Goal: Find specific page/section: Find specific page/section

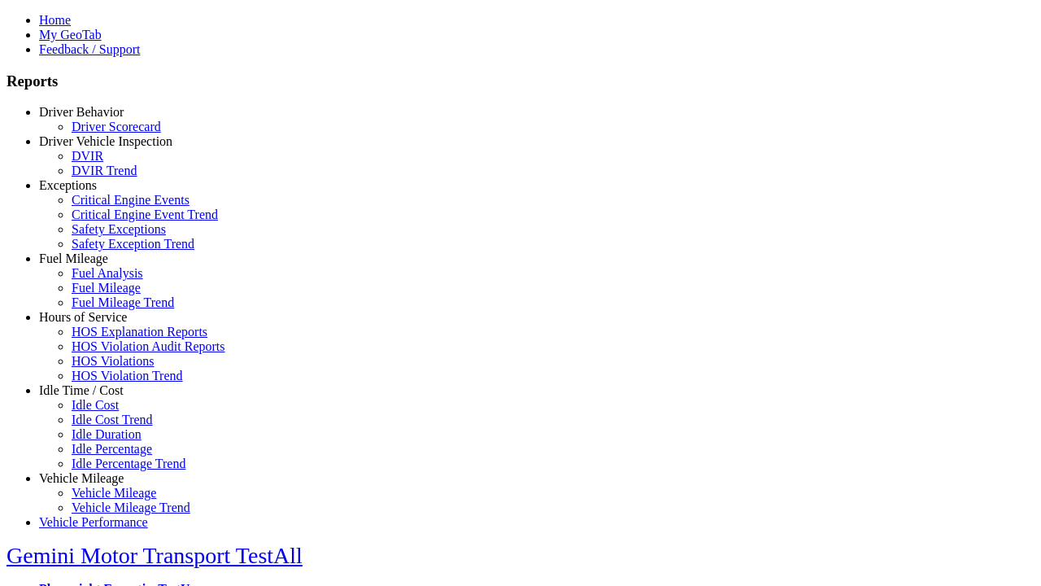
click at [94, 192] on link "Exceptions" at bounding box center [68, 185] width 58 height 14
click at [106, 236] on link "Safety Exceptions" at bounding box center [119, 229] width 94 height 14
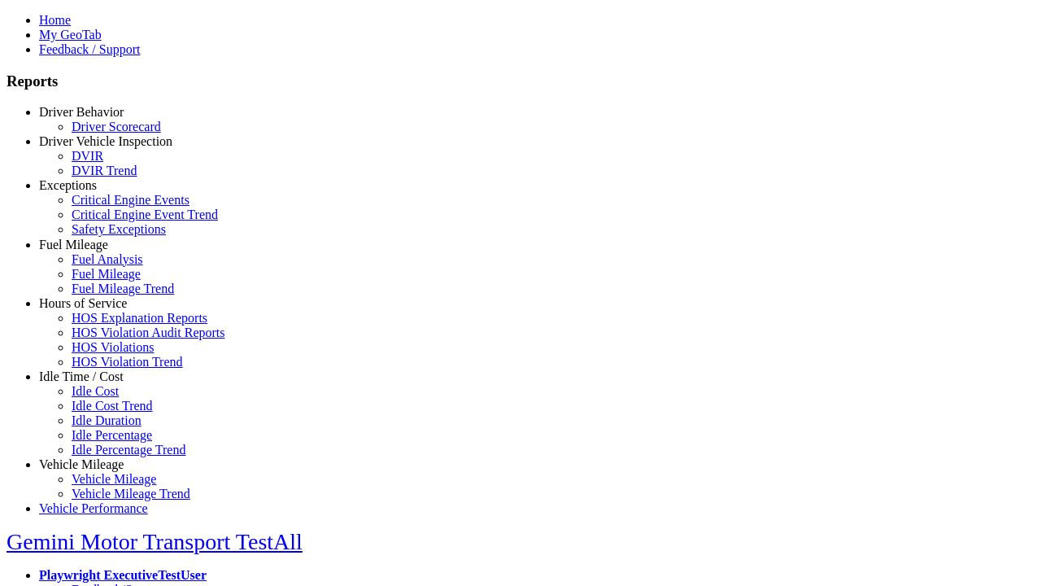
scroll to position [65, 0]
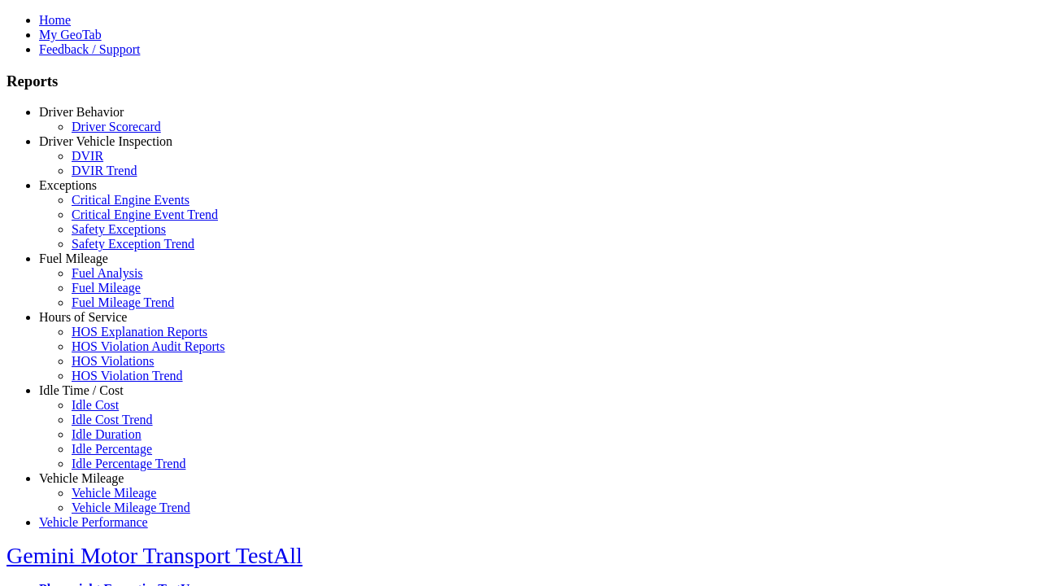
select select "**********"
select select
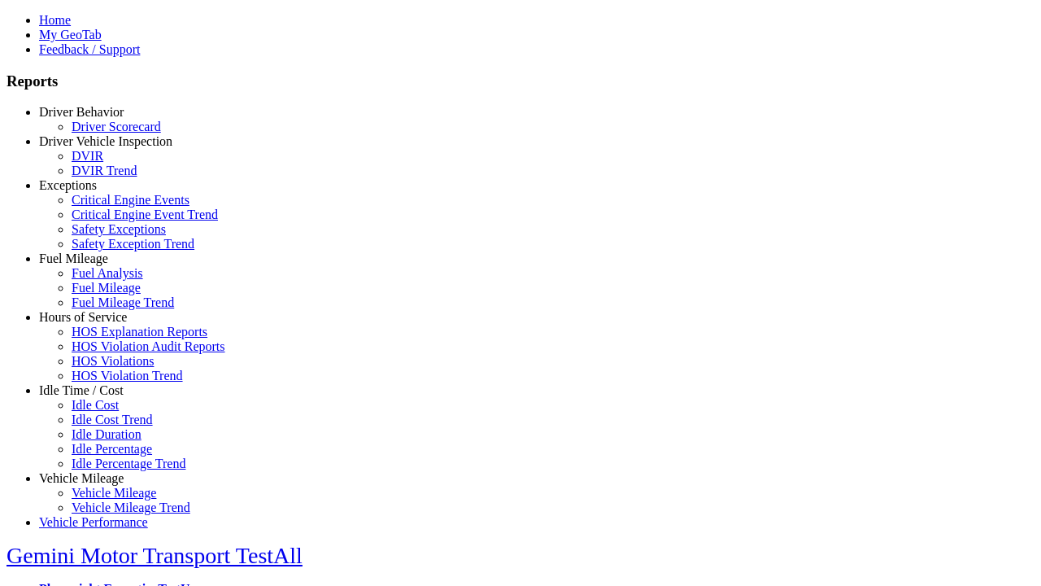
select select
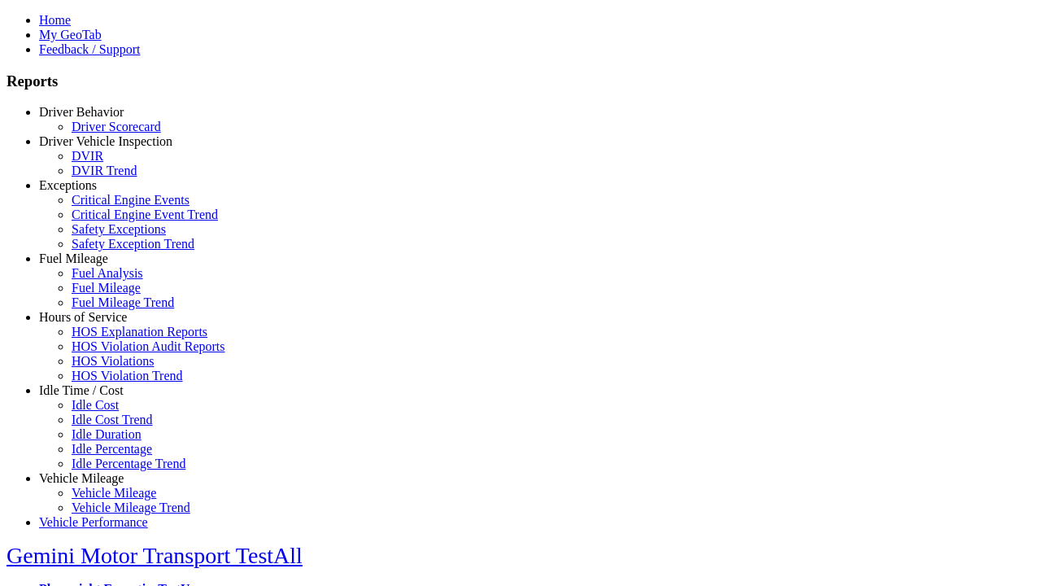
select select
